Goal: Task Accomplishment & Management: Complete application form

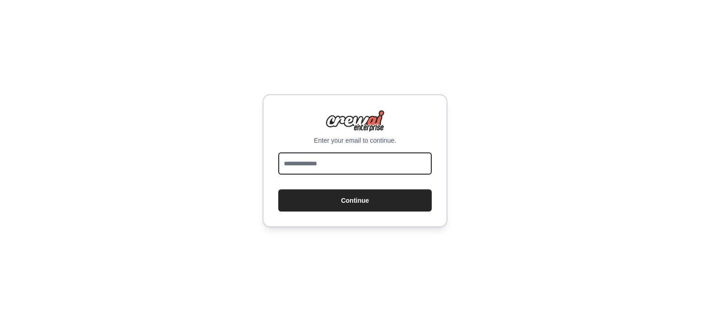
click at [340, 161] on input "email" at bounding box center [355, 164] width 154 height 22
type input "**********"
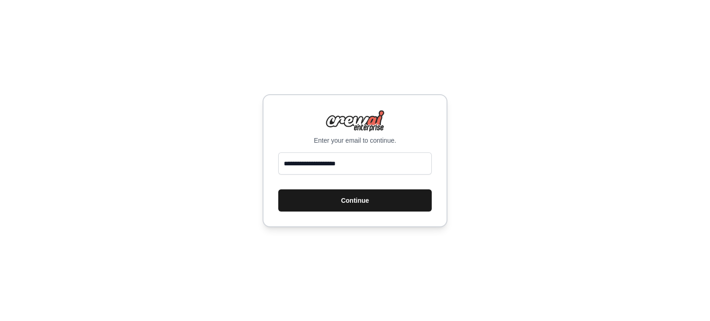
click at [352, 199] on button "Continue" at bounding box center [355, 201] width 154 height 22
